Goal: Communication & Community: Participate in discussion

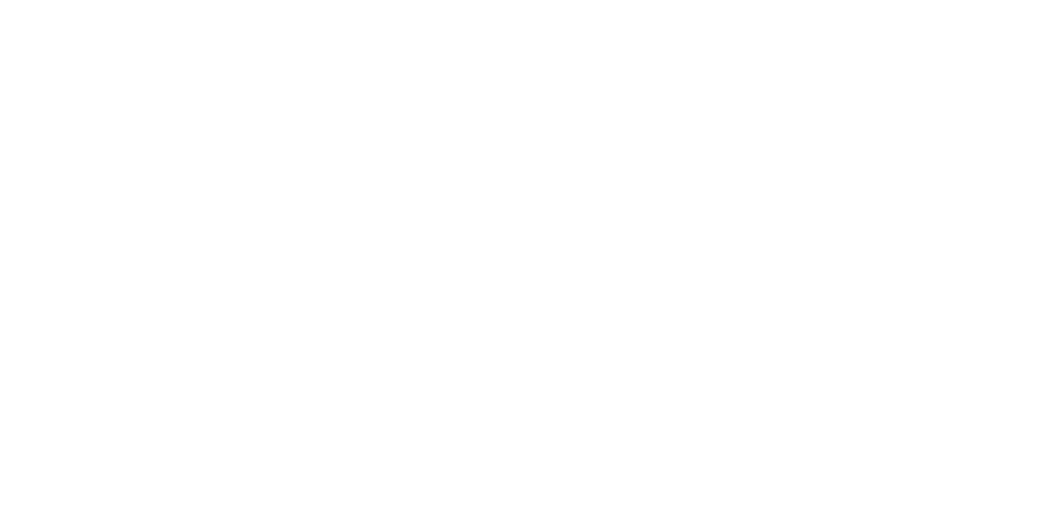
click at [171, 137] on div "Collaborate" at bounding box center [138, 143] width 65 height 15
click at [876, 86] on button "Close" at bounding box center [846, 91] width 60 height 26
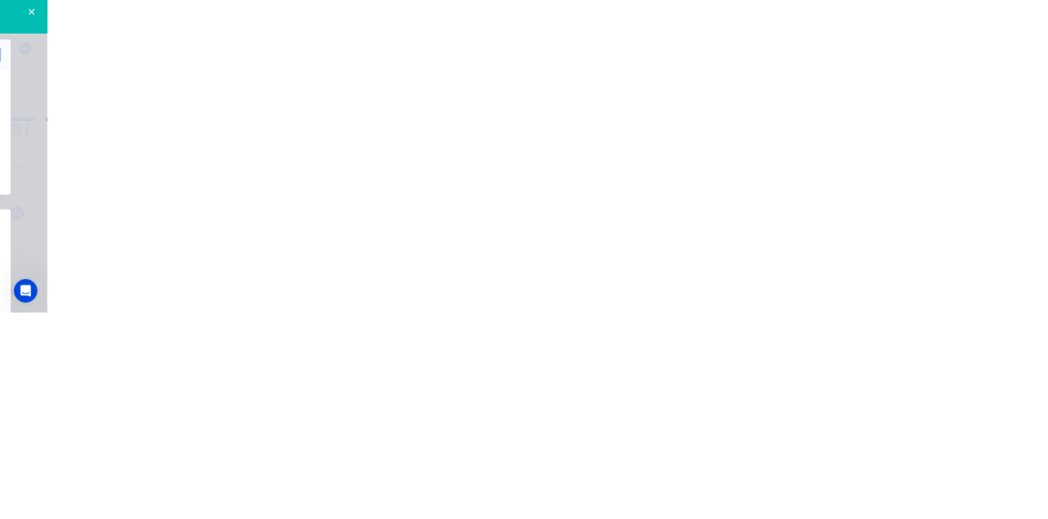
click at [217, 152] on button "Collaborate" at bounding box center [139, 143] width 156 height 41
click at [737, 482] on div at bounding box center [527, 473] width 420 height 17
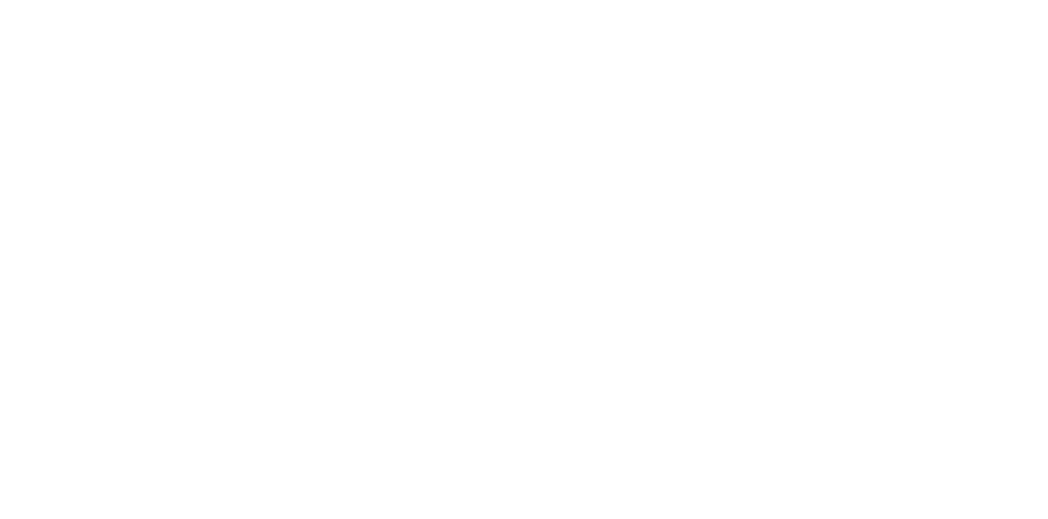
click at [921, 486] on button "Send" at bounding box center [889, 473] width 65 height 25
click at [876, 92] on button "Close" at bounding box center [846, 91] width 60 height 26
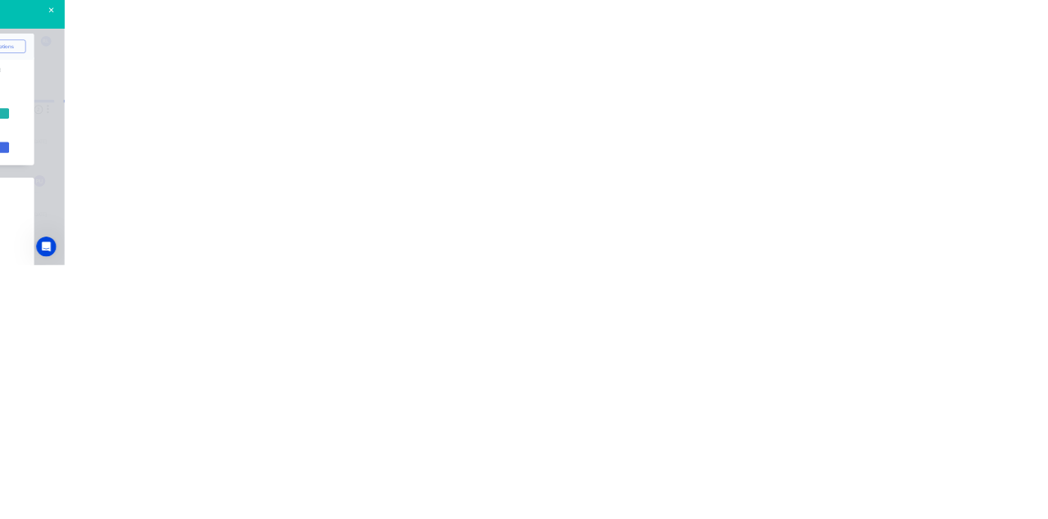
click at [171, 142] on div "Collaborate" at bounding box center [138, 143] width 65 height 15
click at [737, 486] on div "Add a message..." at bounding box center [526, 473] width 421 height 25
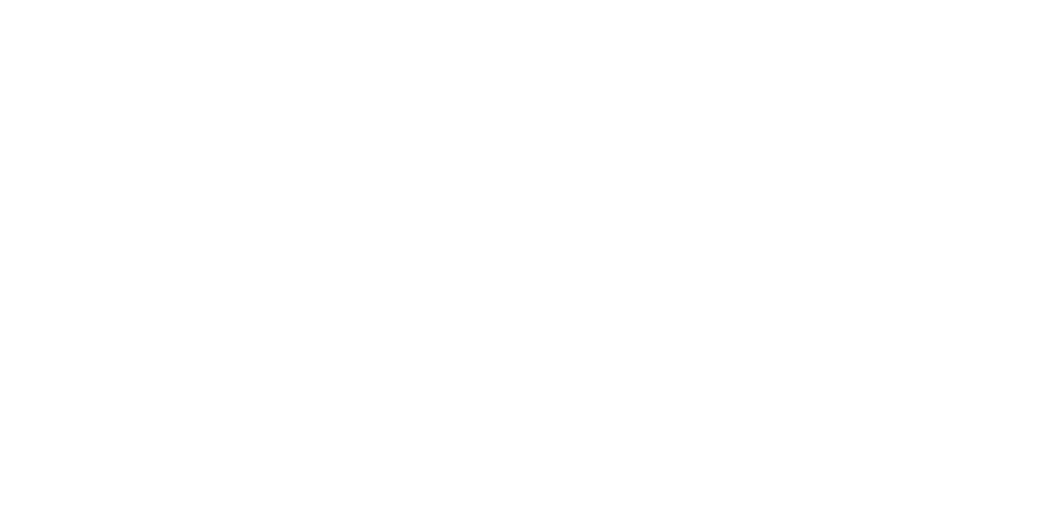
click at [921, 486] on button "Send" at bounding box center [889, 473] width 65 height 25
click at [876, 88] on button "Close" at bounding box center [846, 91] width 60 height 26
click at [171, 144] on div "Collaborate" at bounding box center [138, 143] width 65 height 15
